Goal: Transaction & Acquisition: Purchase product/service

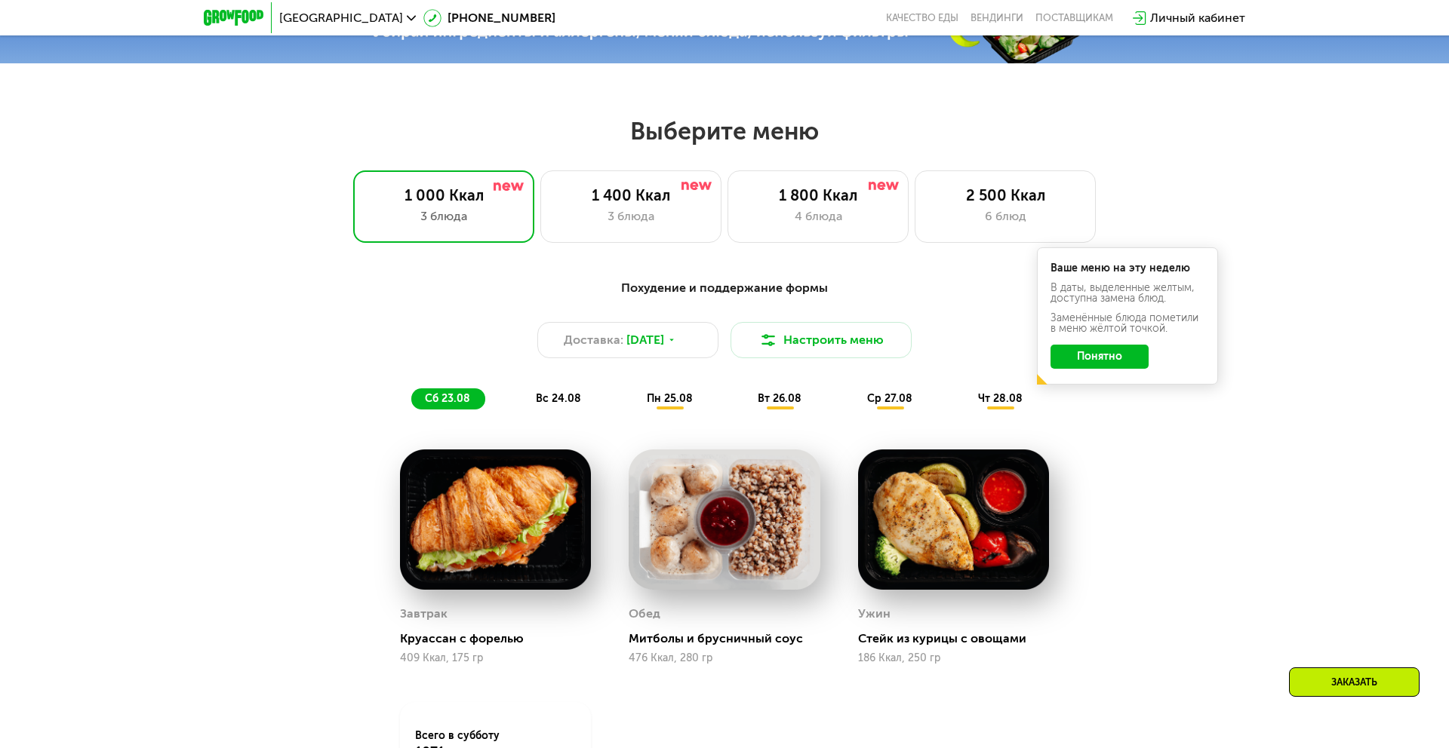
scroll to position [788, 0]
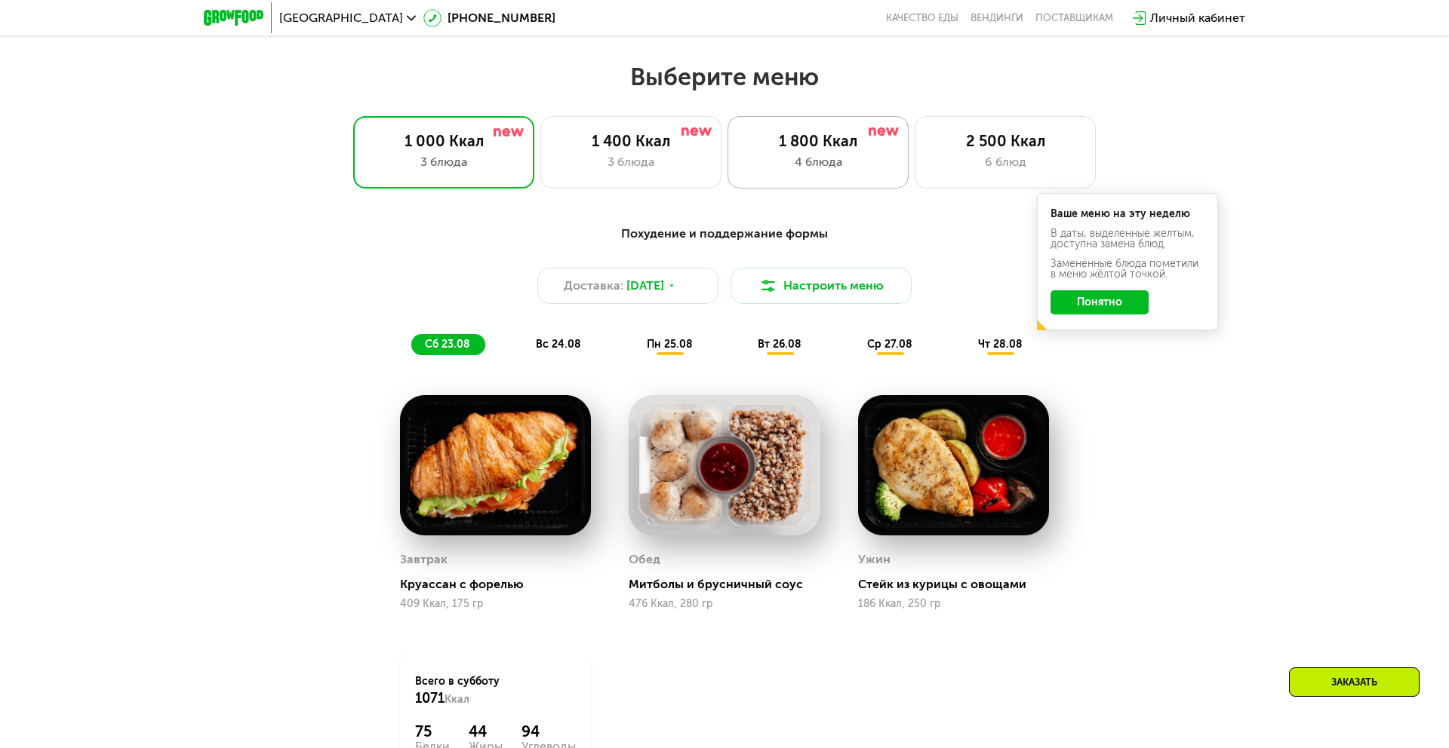
click at [852, 167] on div "4 блюда" at bounding box center [817, 162] width 149 height 18
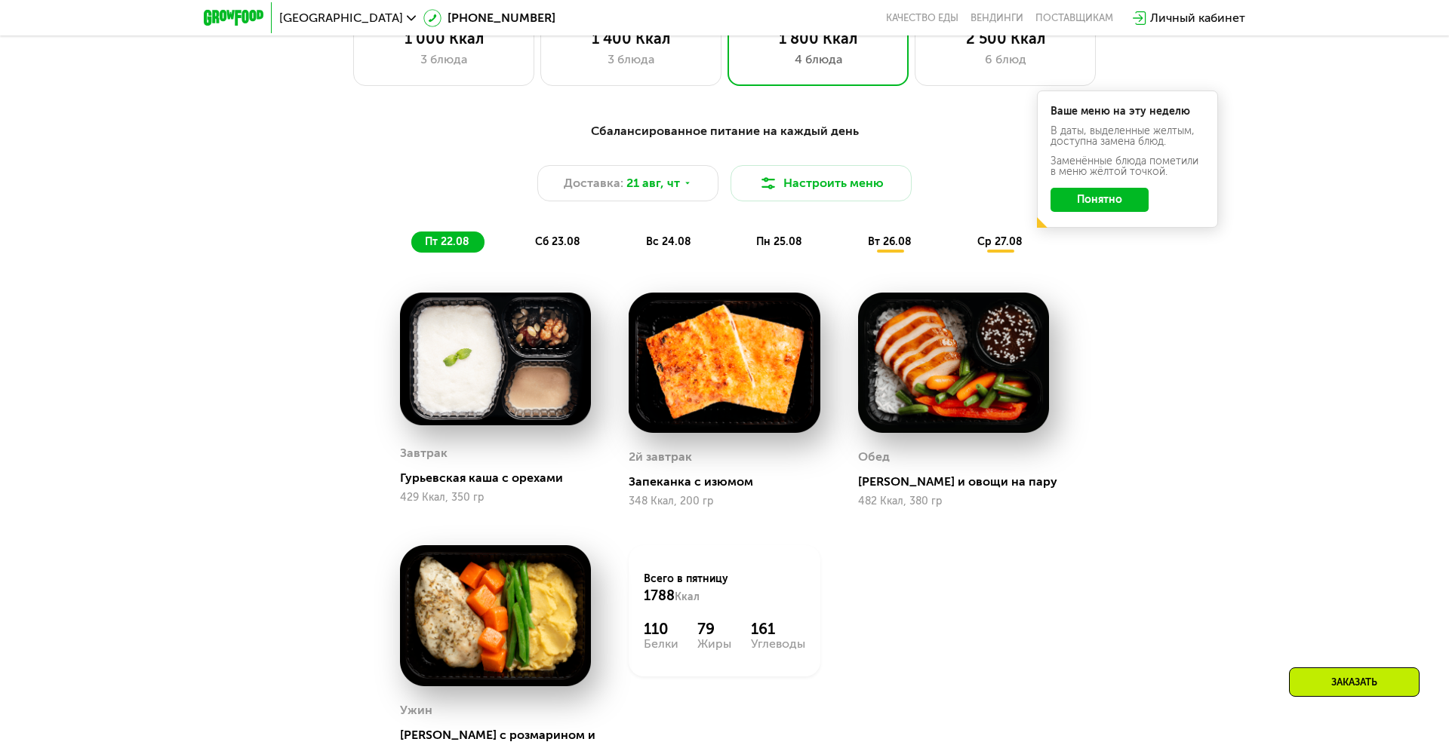
scroll to position [890, 0]
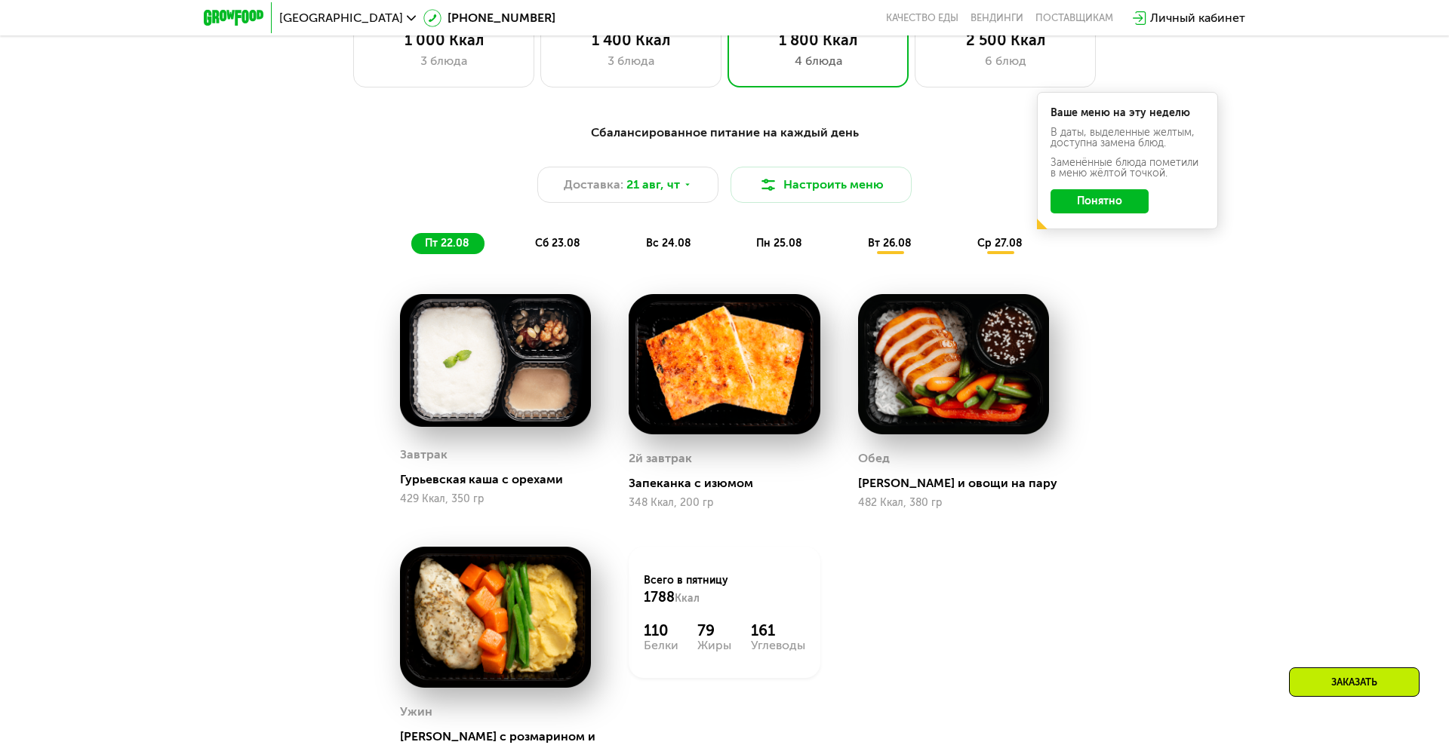
click at [559, 240] on span "сб 23.08" at bounding box center [557, 243] width 45 height 13
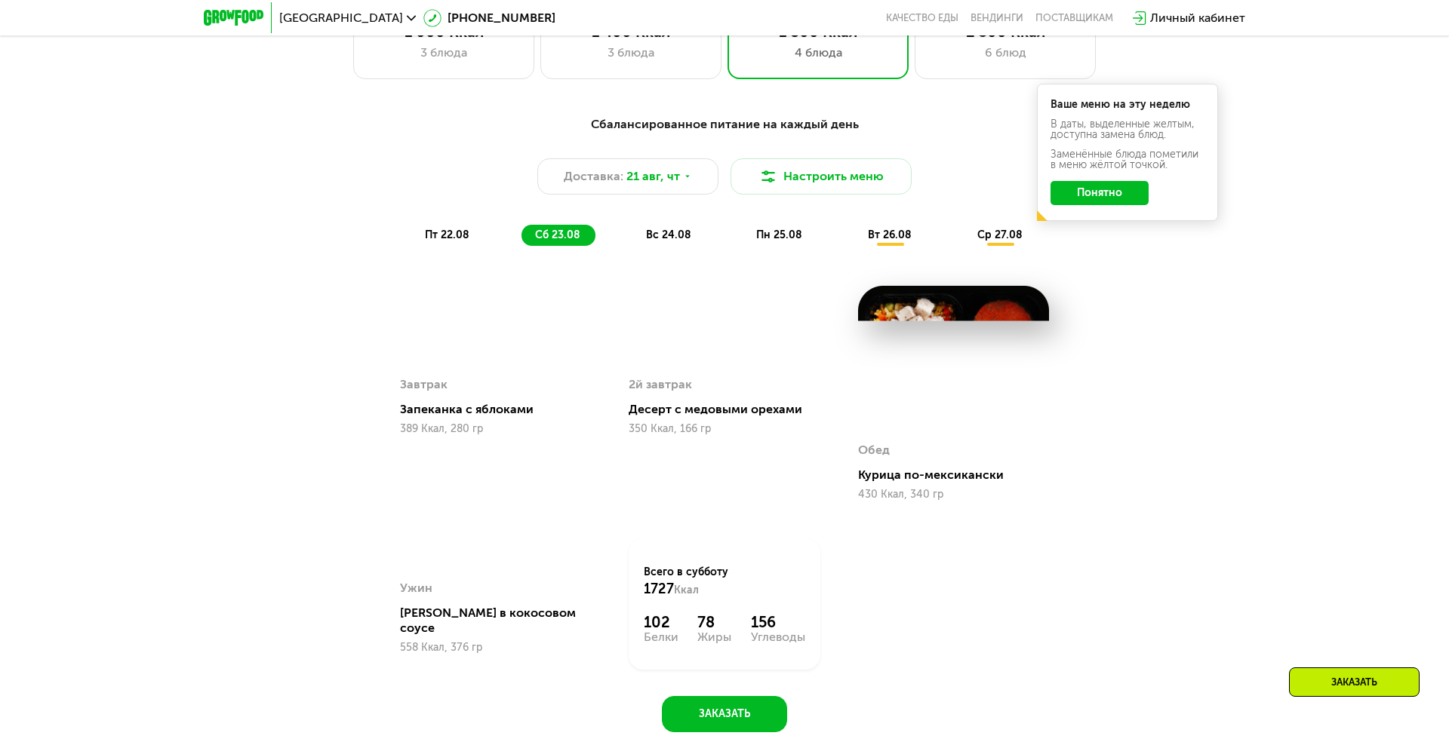
scroll to position [896, 0]
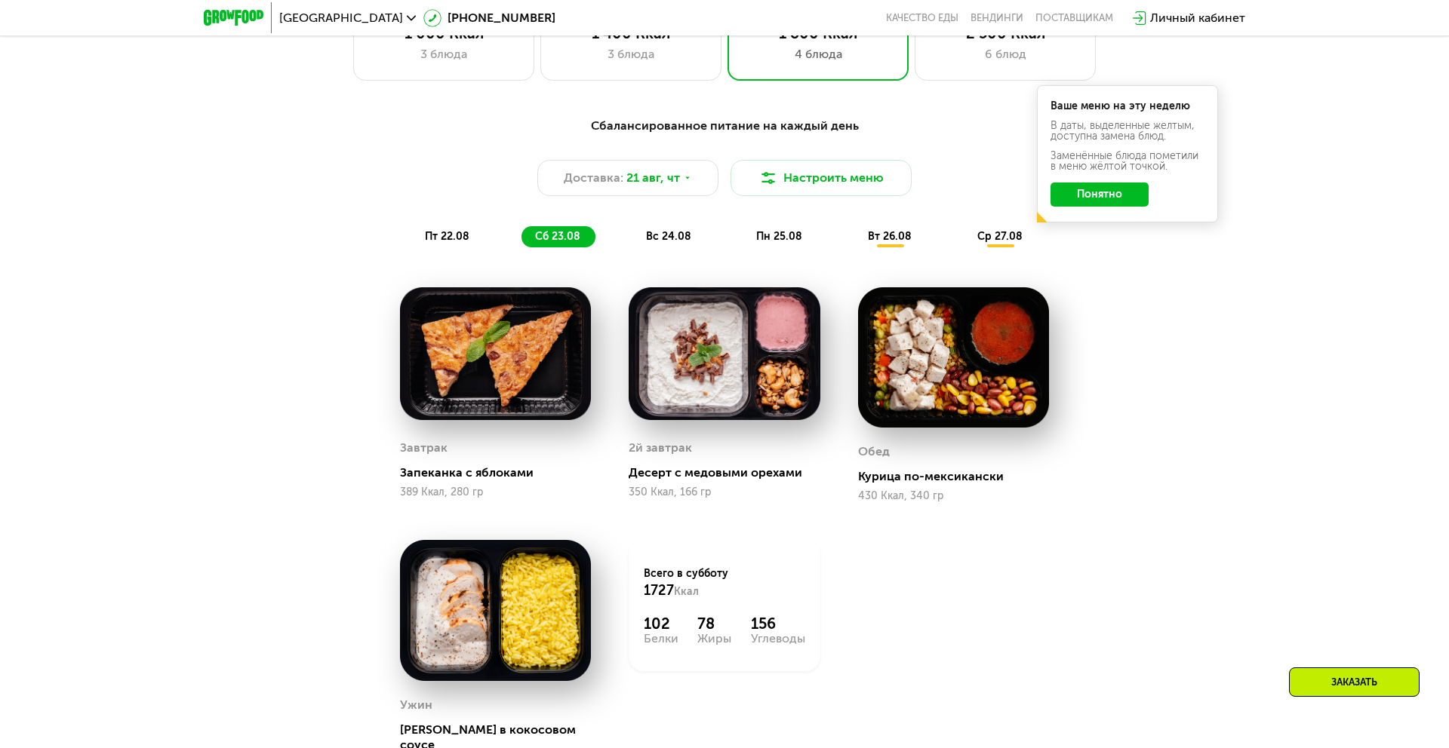
click at [742, 226] on div "вс 24.08" at bounding box center [779, 236] width 75 height 21
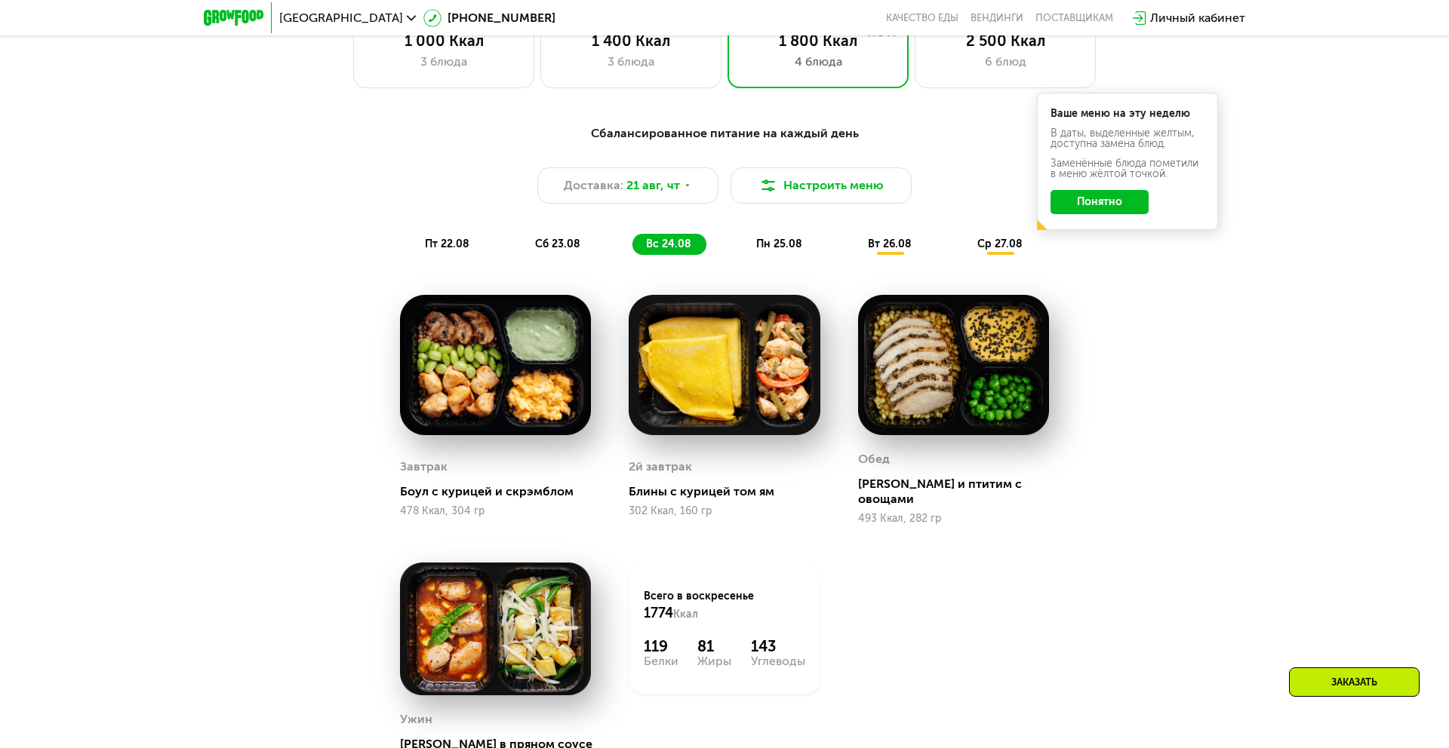
scroll to position [888, 0]
click at [776, 242] on span "пн 25.08" at bounding box center [779, 244] width 46 height 13
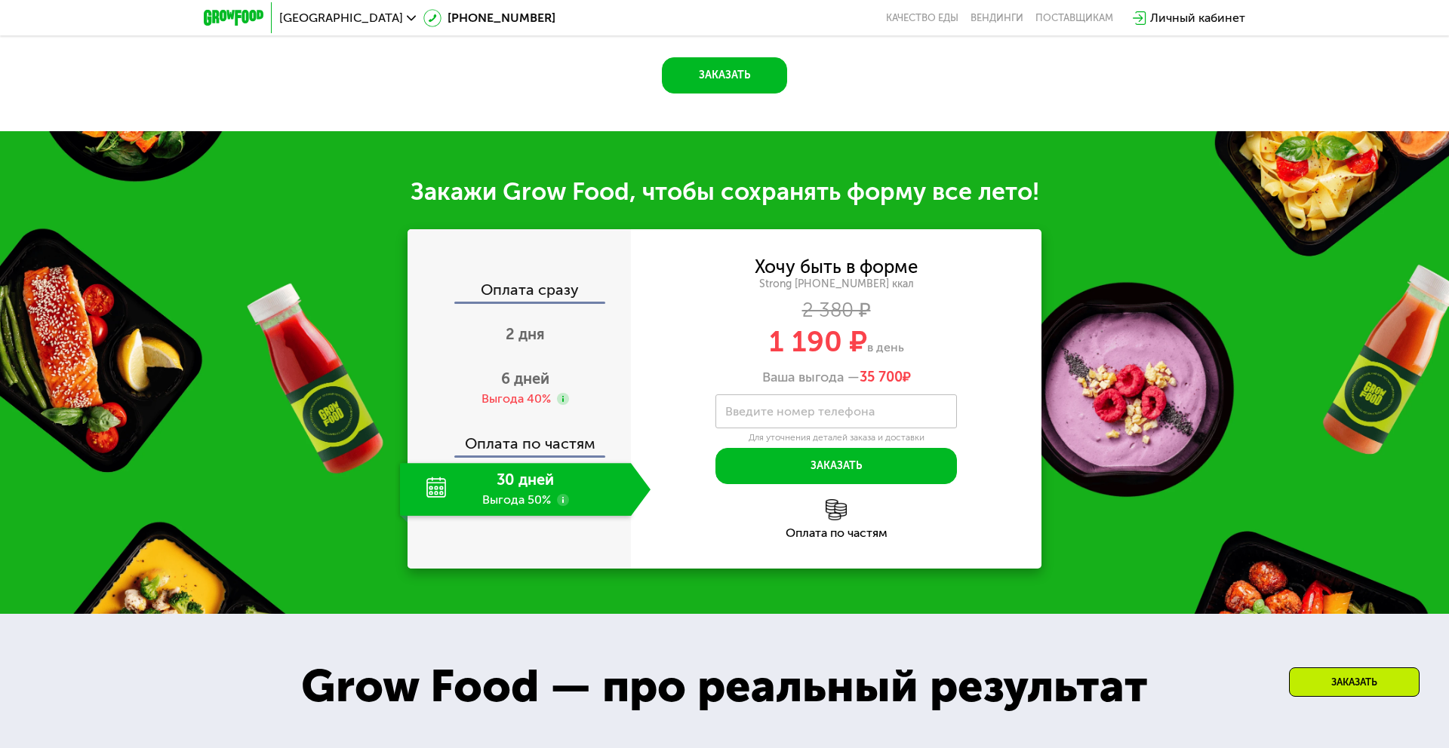
scroll to position [1491, 0]
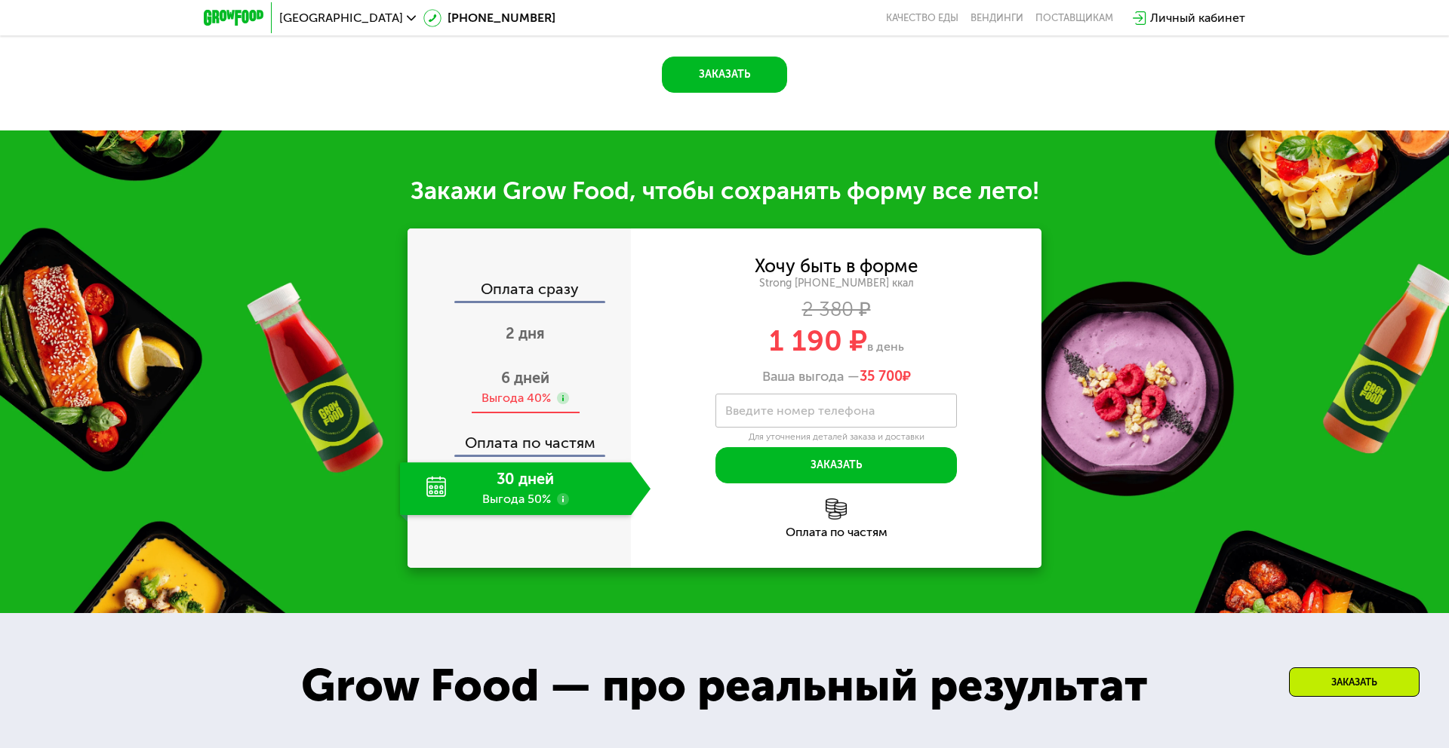
click at [527, 387] on span "6 дней" at bounding box center [525, 378] width 48 height 18
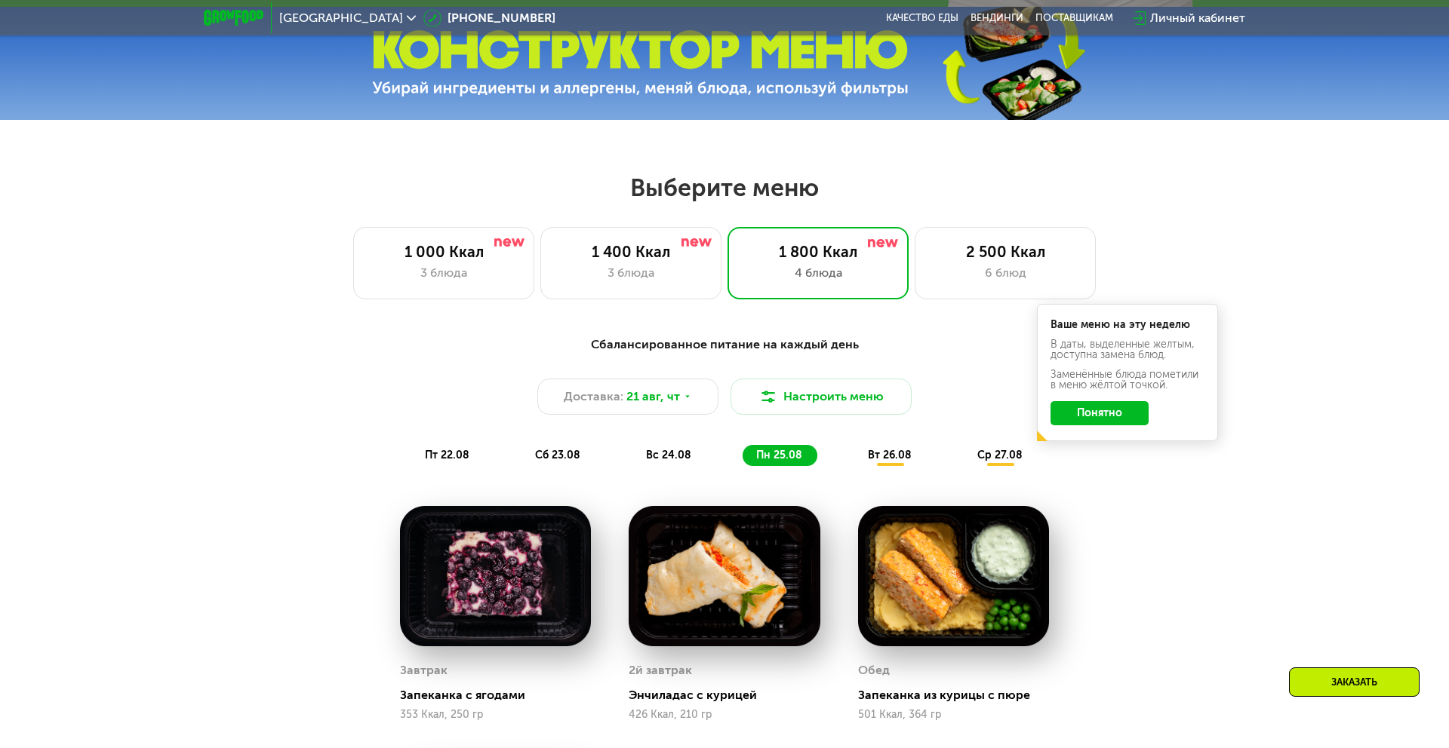
scroll to position [719, 0]
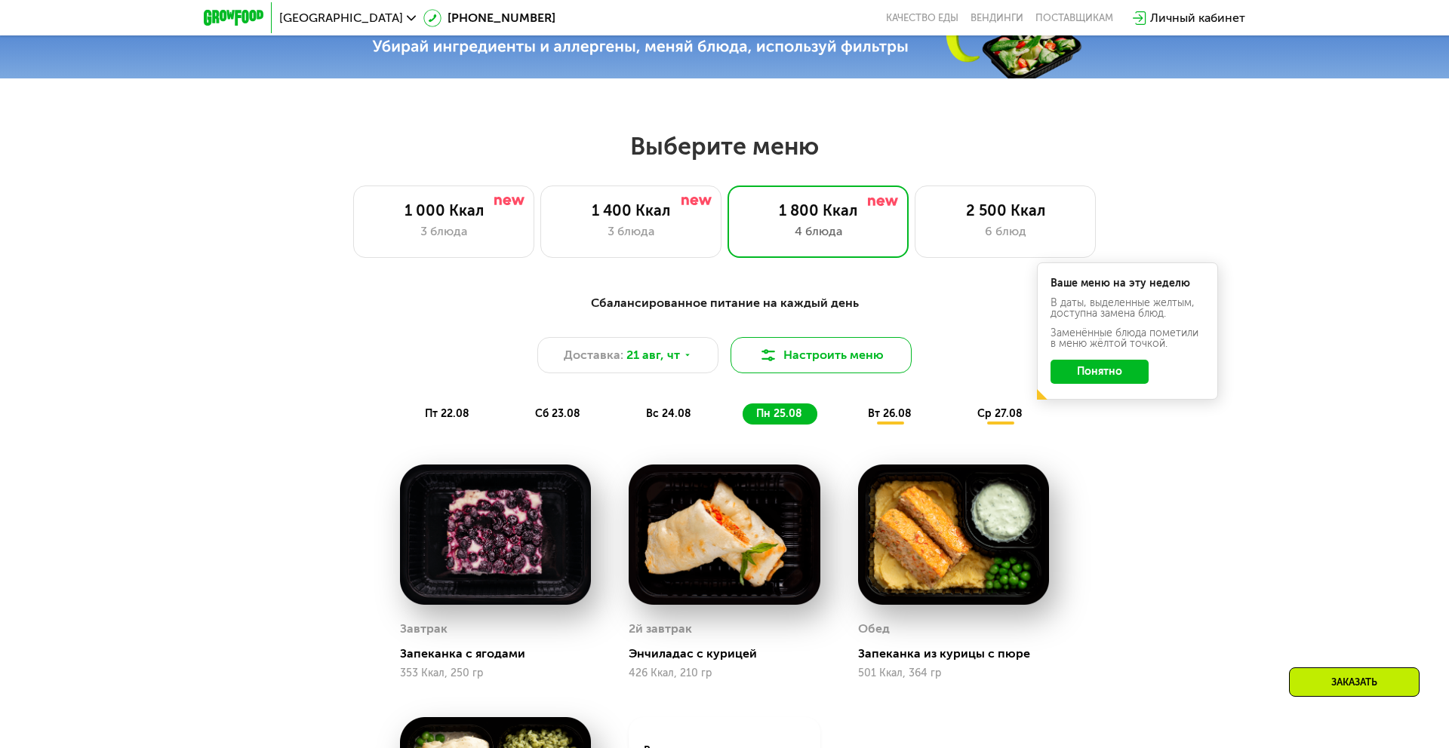
click at [858, 348] on button "Настроить меню" at bounding box center [820, 355] width 181 height 36
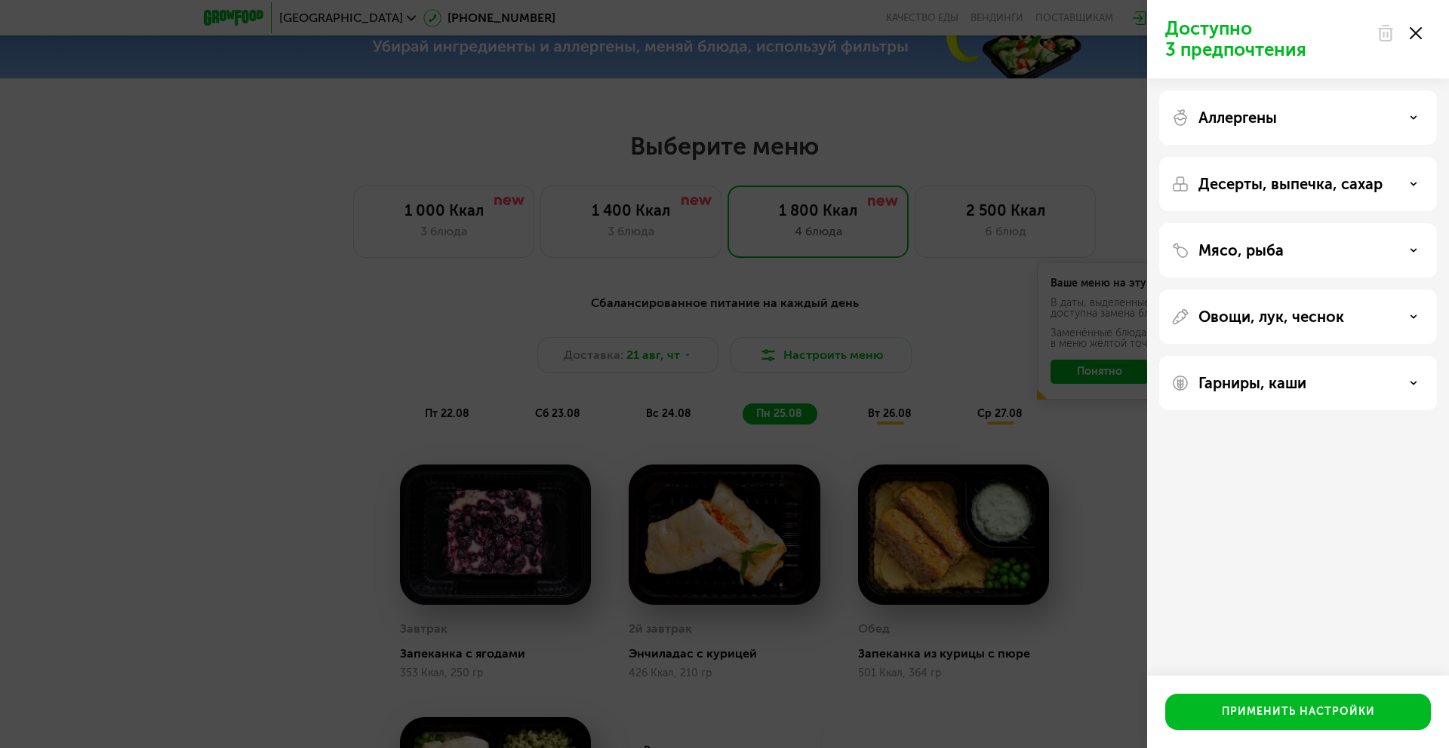
click at [1349, 157] on div "Аллергены" at bounding box center [1298, 184] width 278 height 54
click at [1351, 241] on div "Мясо, рыба" at bounding box center [1298, 250] width 254 height 18
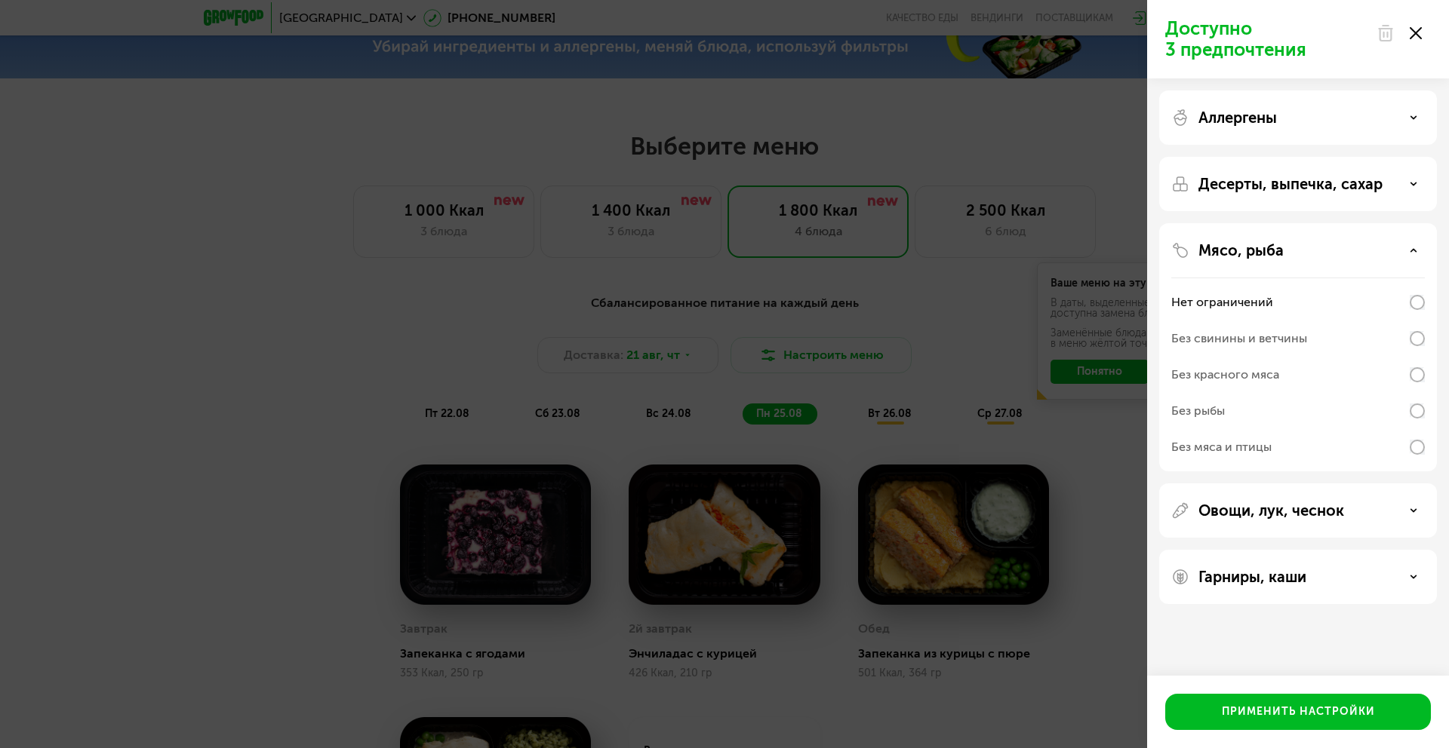
click at [1363, 251] on div "Мясо, рыба" at bounding box center [1298, 250] width 254 height 18
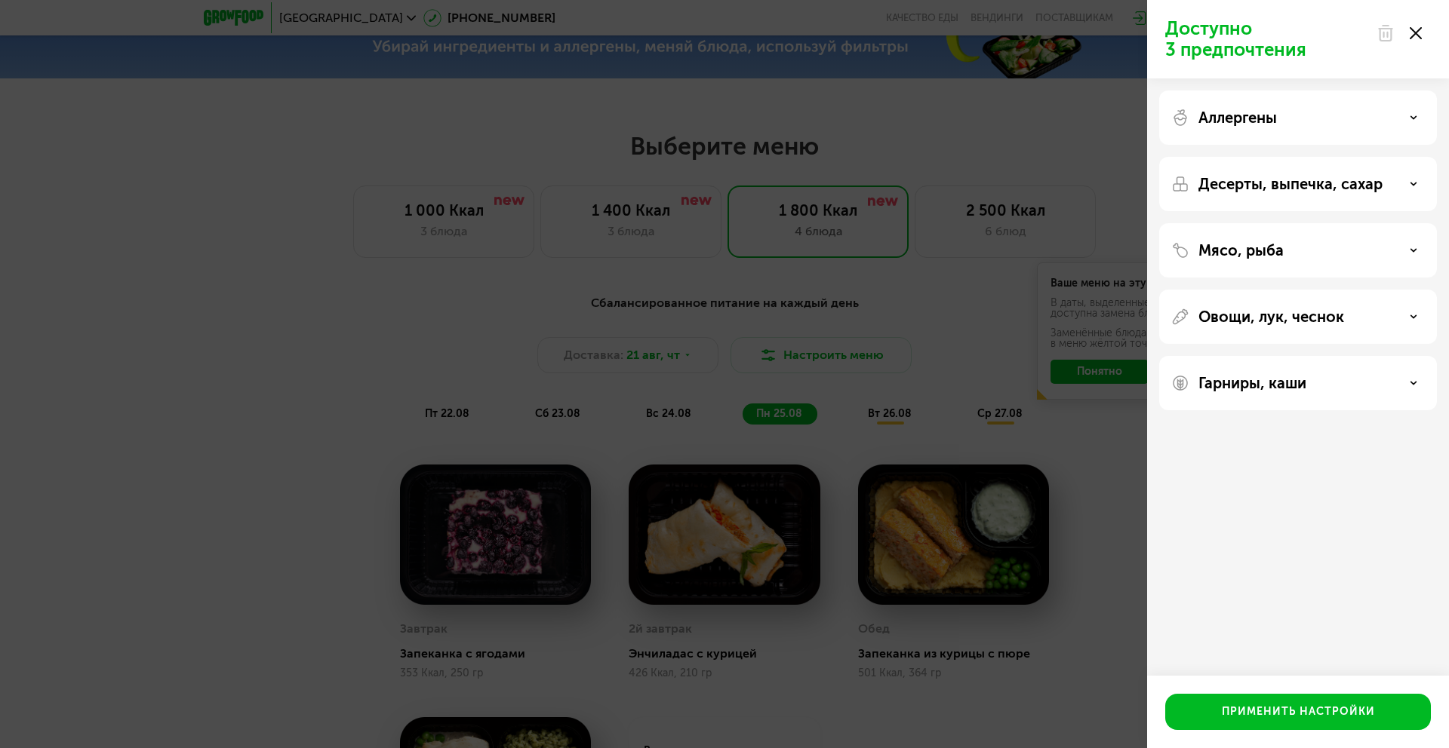
click at [1301, 395] on div "Гарниры, каши" at bounding box center [1298, 383] width 278 height 54
click at [1308, 388] on div "Гарниры, каши" at bounding box center [1298, 383] width 254 height 18
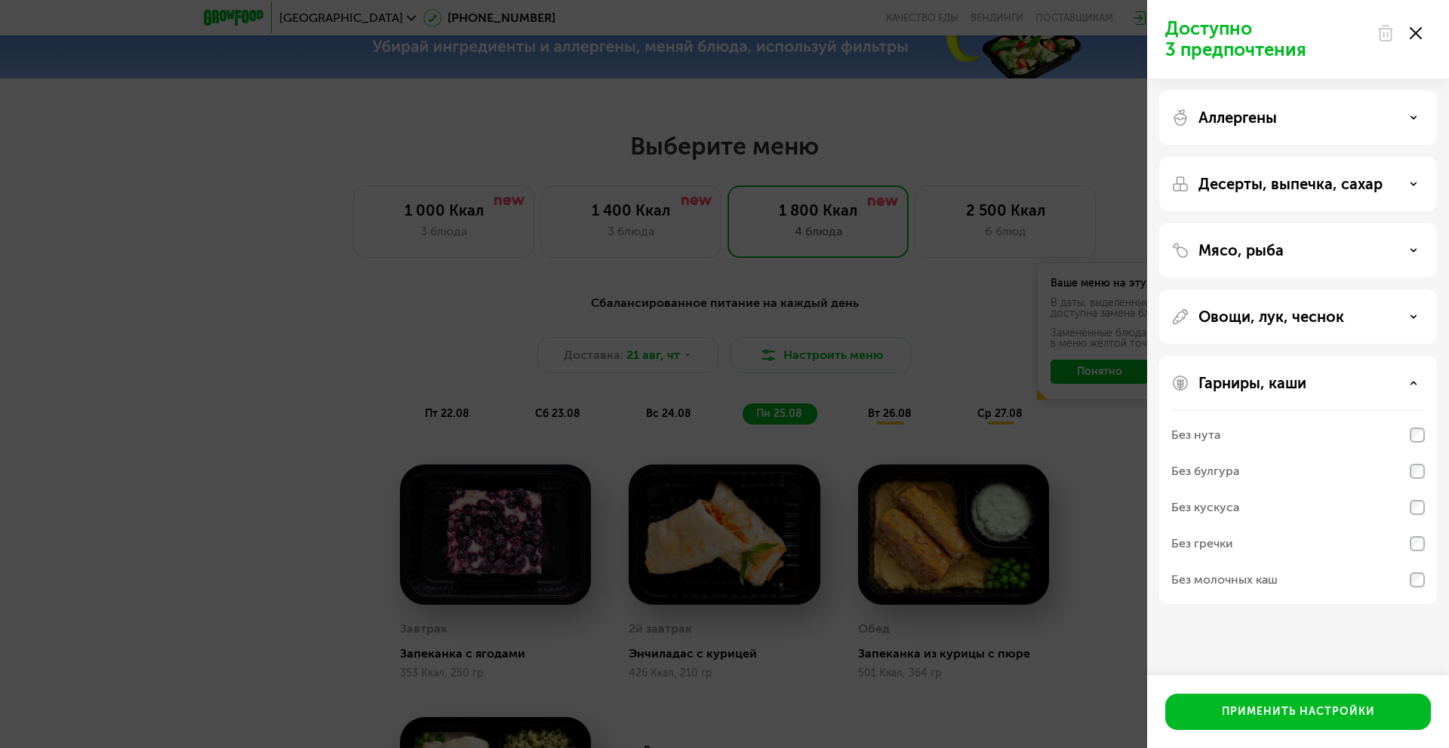
click at [1308, 388] on div "Гарниры, каши" at bounding box center [1298, 383] width 254 height 18
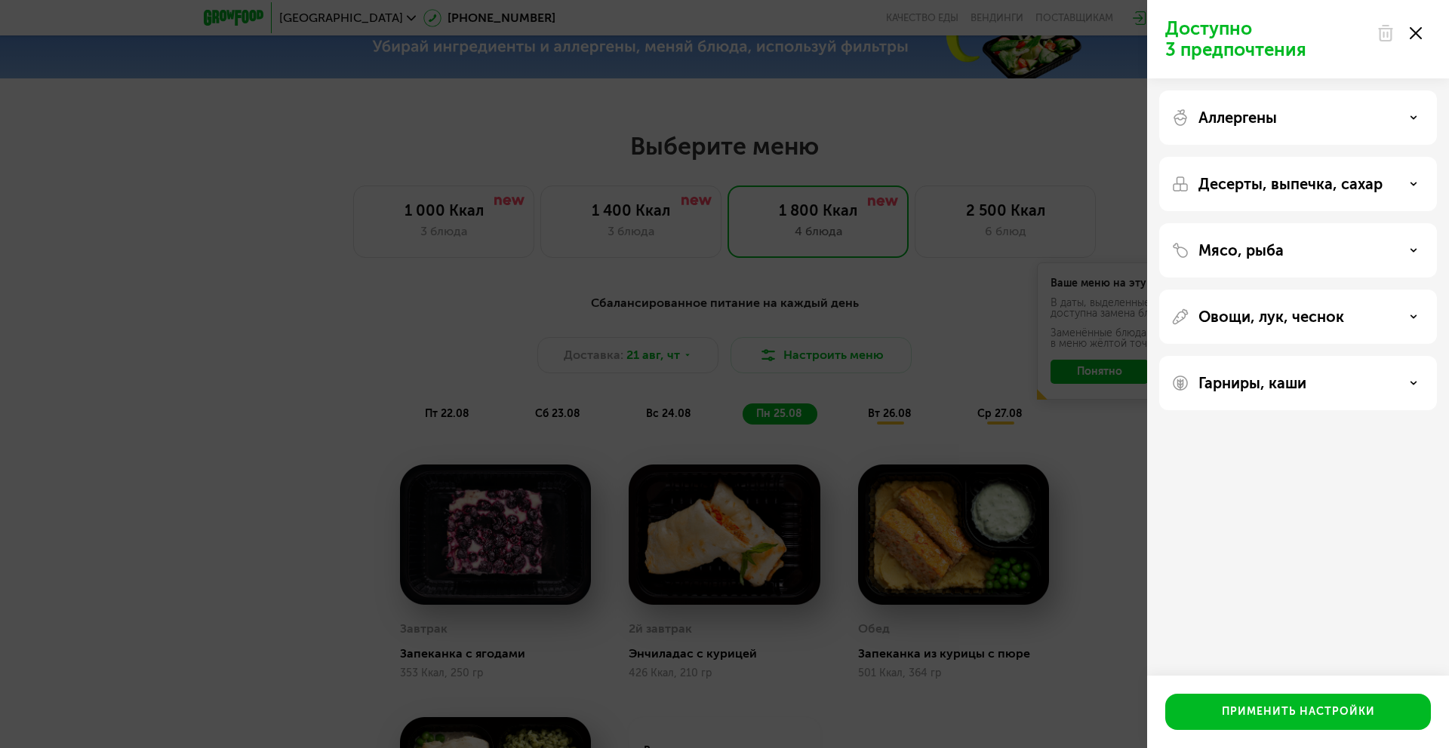
click at [1123, 250] on div "Доступно 3 предпочтения Аллергены Десерты, выпечка, сахар Мясо, рыба Овощи, лук…" at bounding box center [724, 374] width 1449 height 748
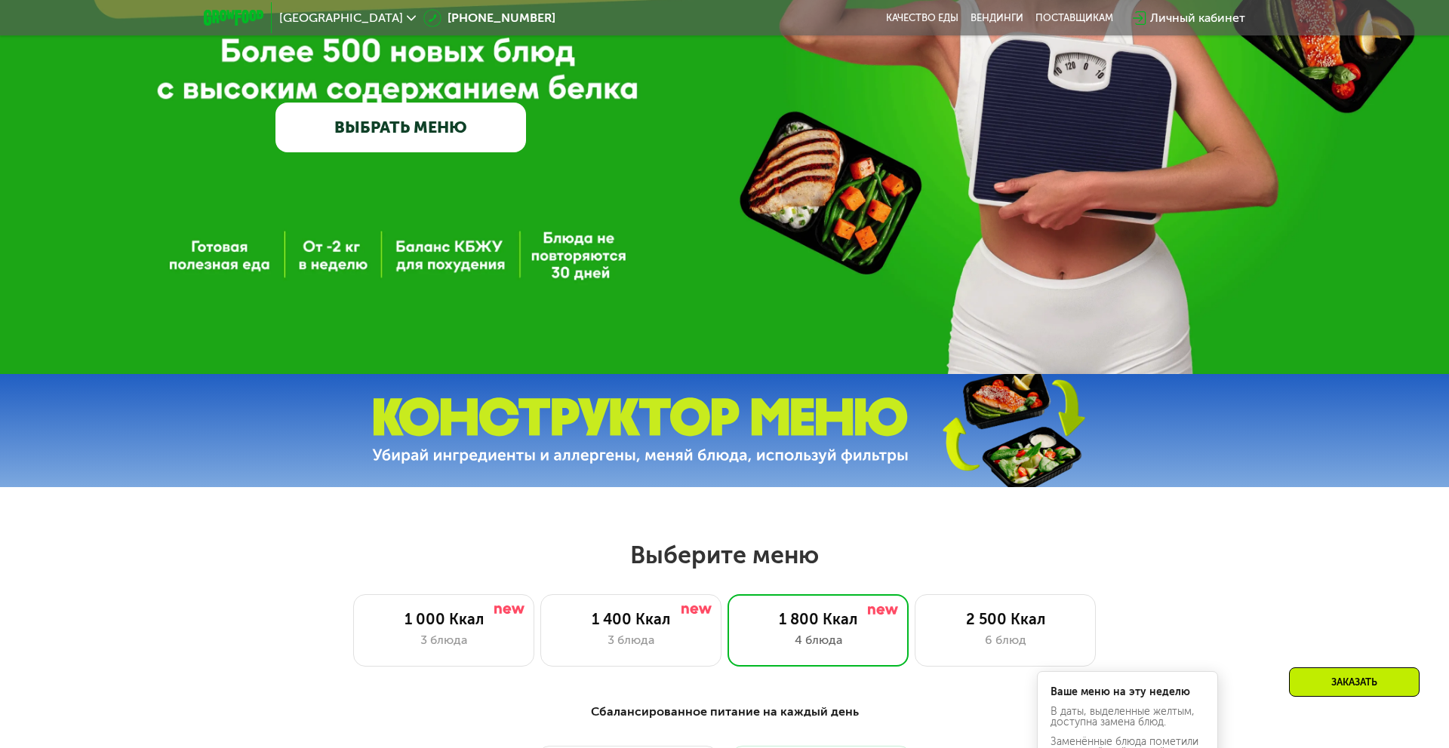
scroll to position [0, 0]
